Goal: Transaction & Acquisition: Purchase product/service

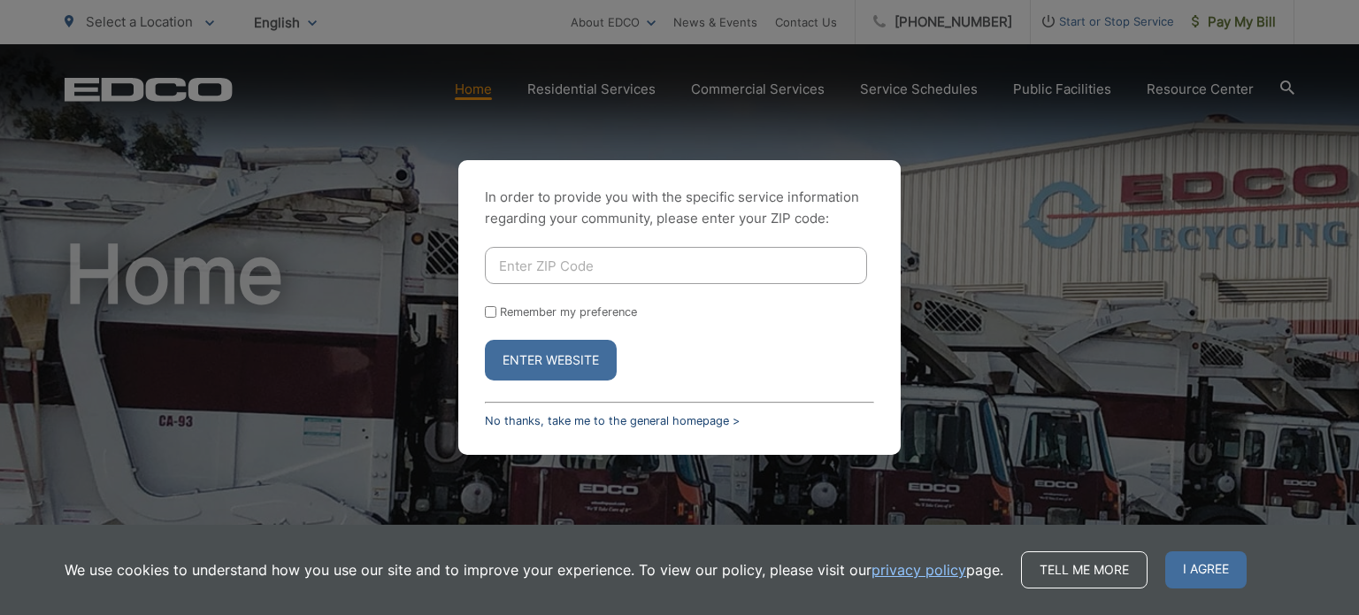
click at [614, 421] on link "No thanks, take me to the general homepage >" at bounding box center [612, 420] width 255 height 13
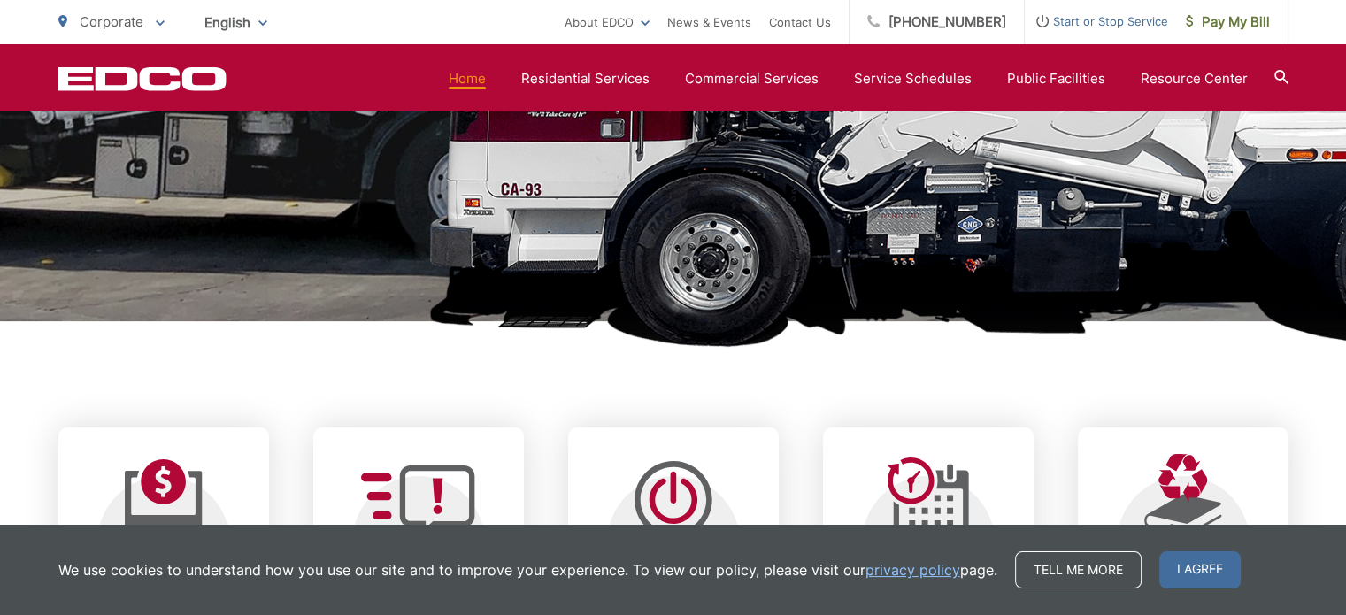
scroll to position [453, 0]
click at [1215, 21] on span "Pay My Bill" at bounding box center [1228, 22] width 84 height 21
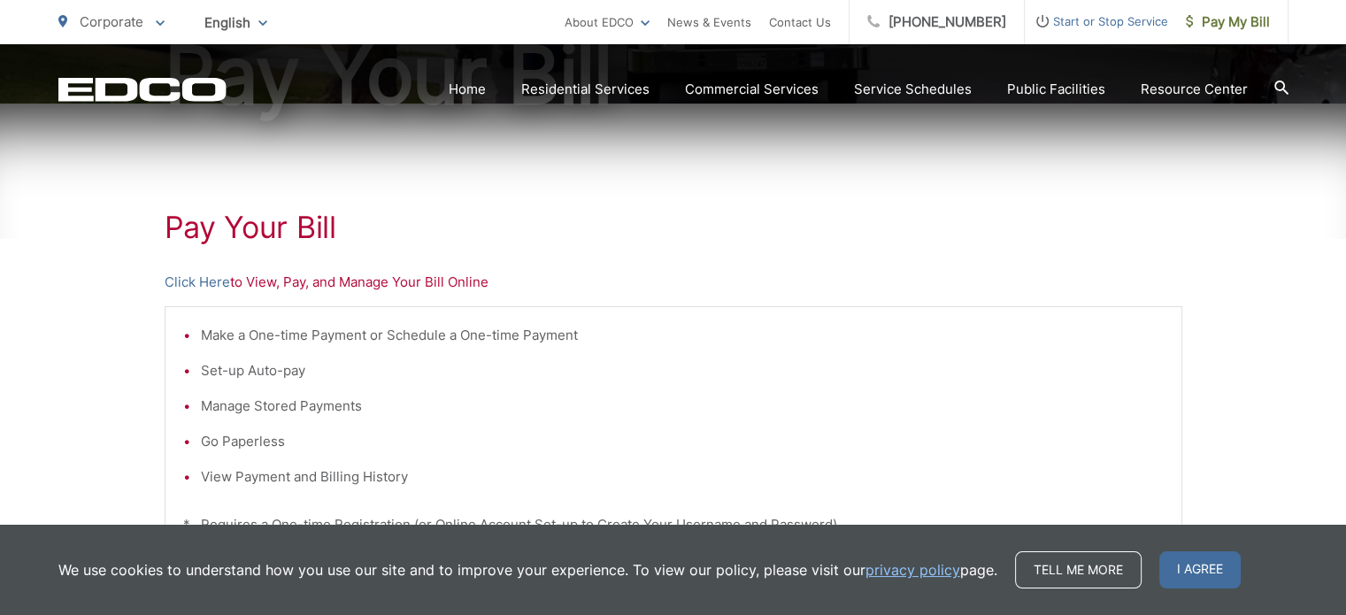
scroll to position [251, 0]
click at [185, 278] on link "Click Here" at bounding box center [197, 281] width 65 height 21
